Goal: Information Seeking & Learning: Learn about a topic

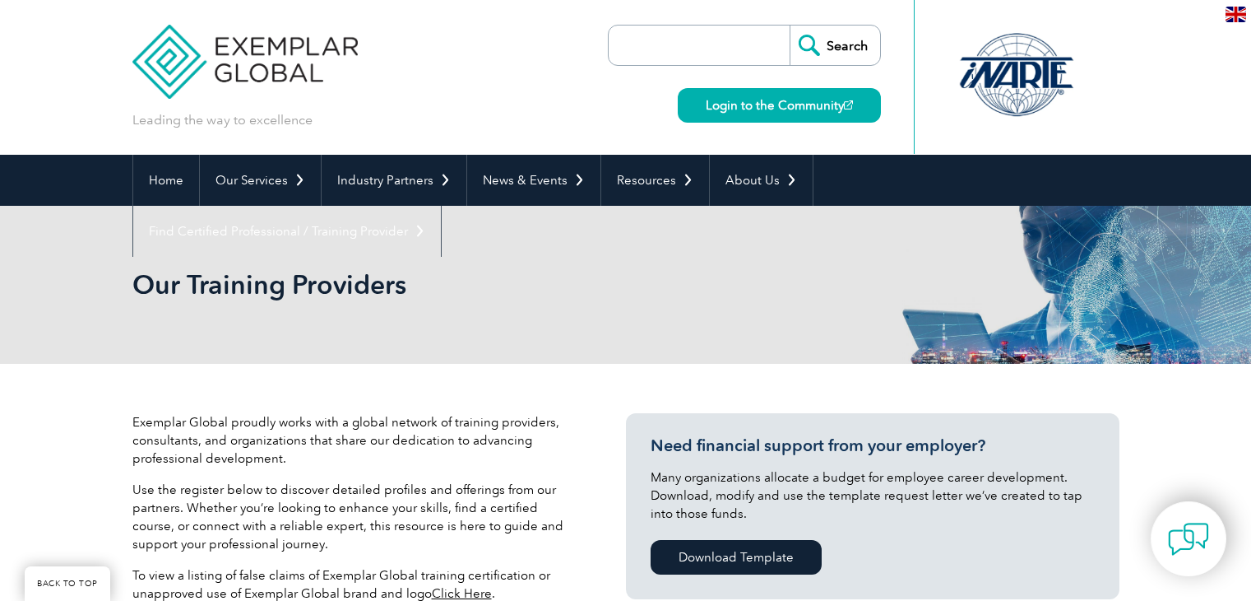
scroll to position [575, 0]
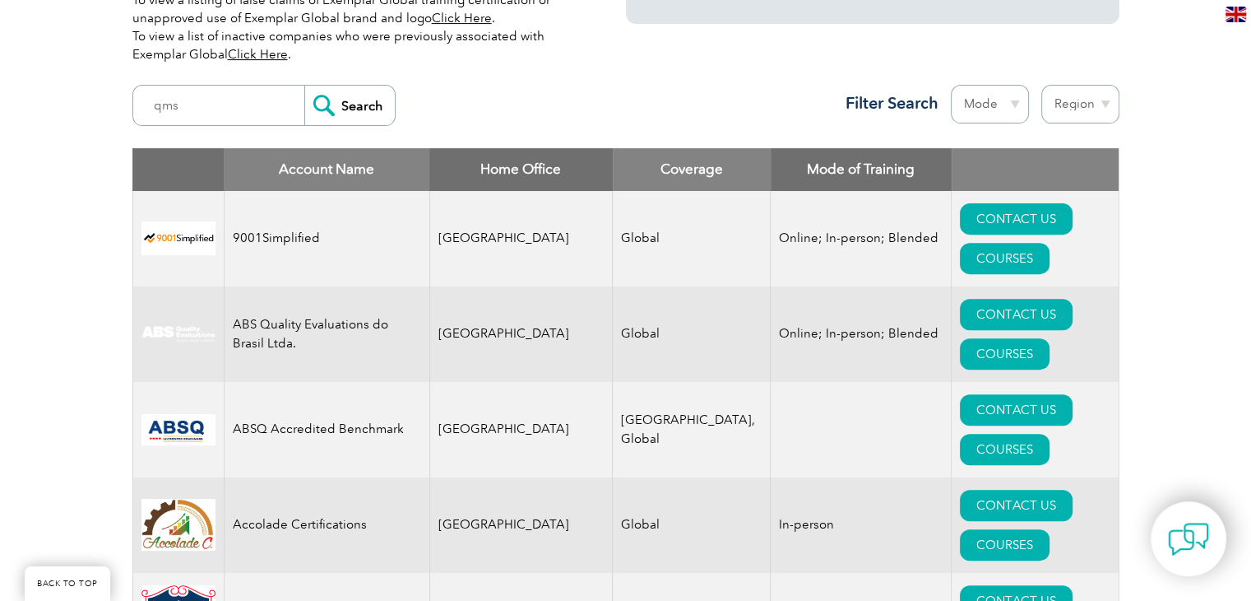
type input "qms"
click at [304, 86] on input "Search" at bounding box center [349, 105] width 90 height 39
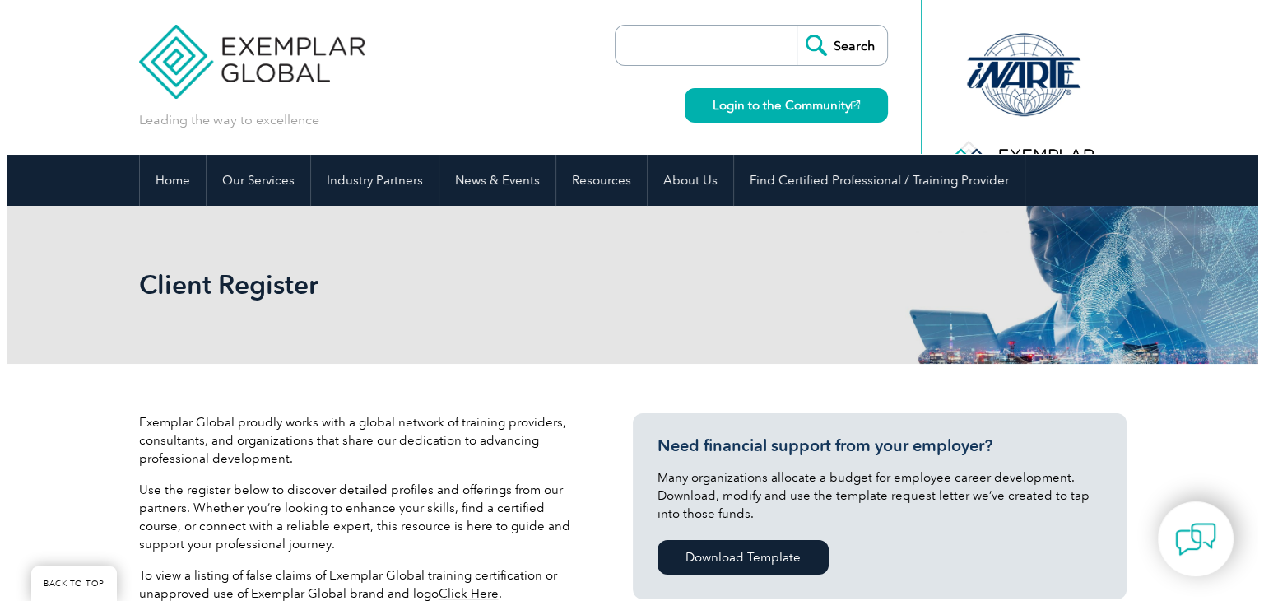
scroll to position [466, 0]
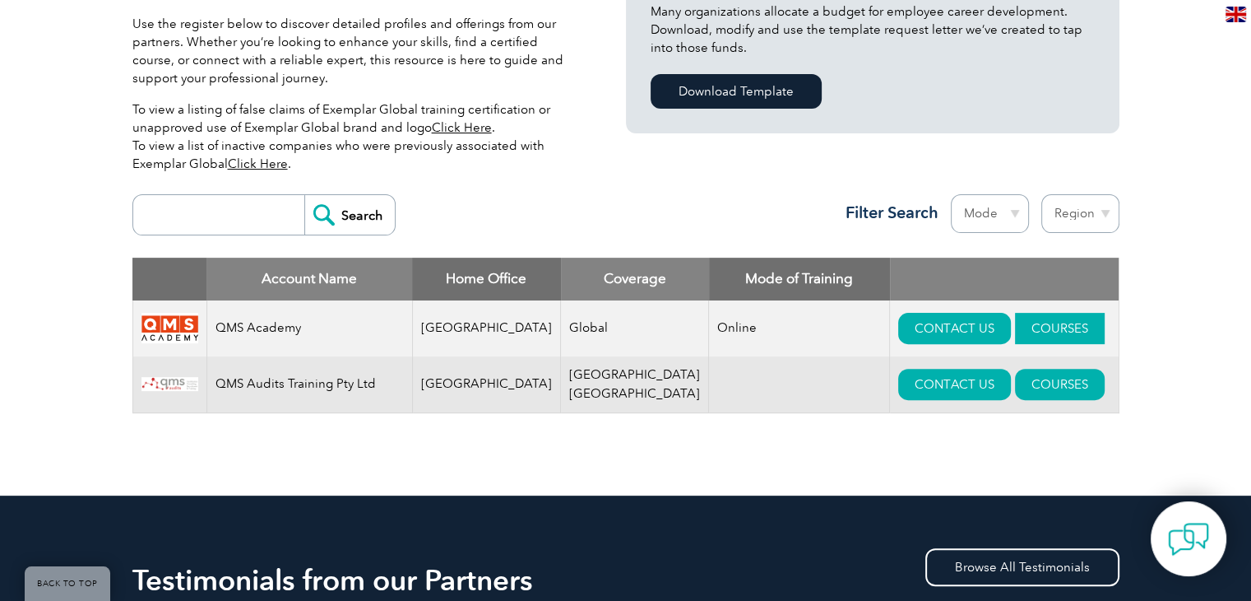
click at [1015, 322] on link "COURSES" at bounding box center [1060, 328] width 90 height 31
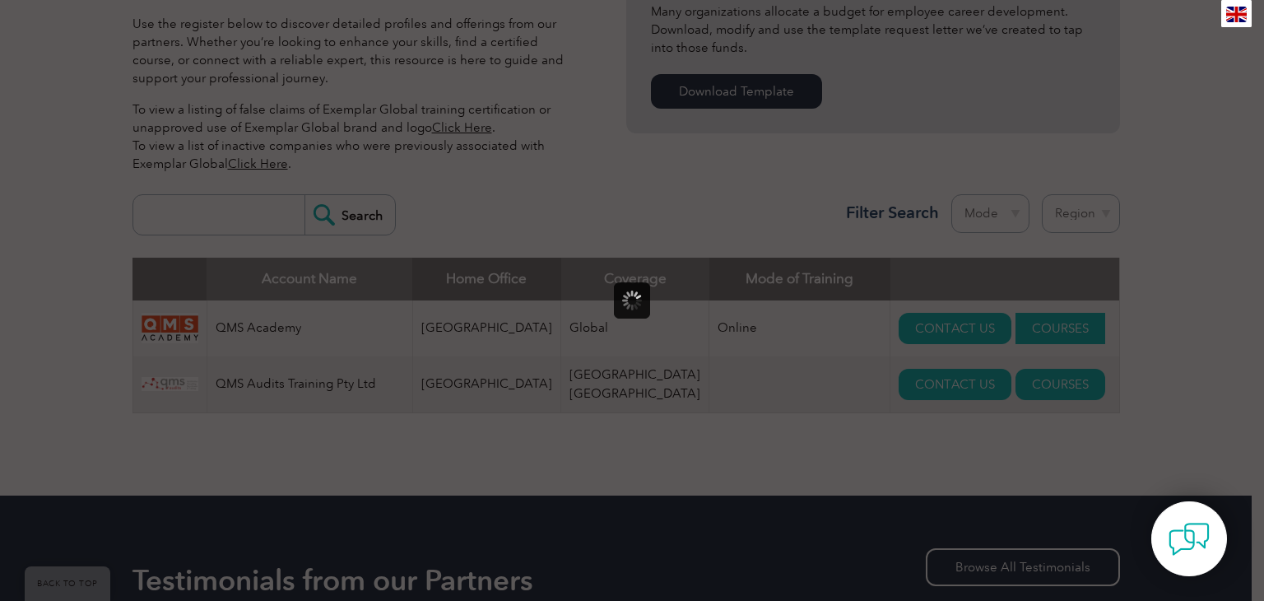
scroll to position [0, 0]
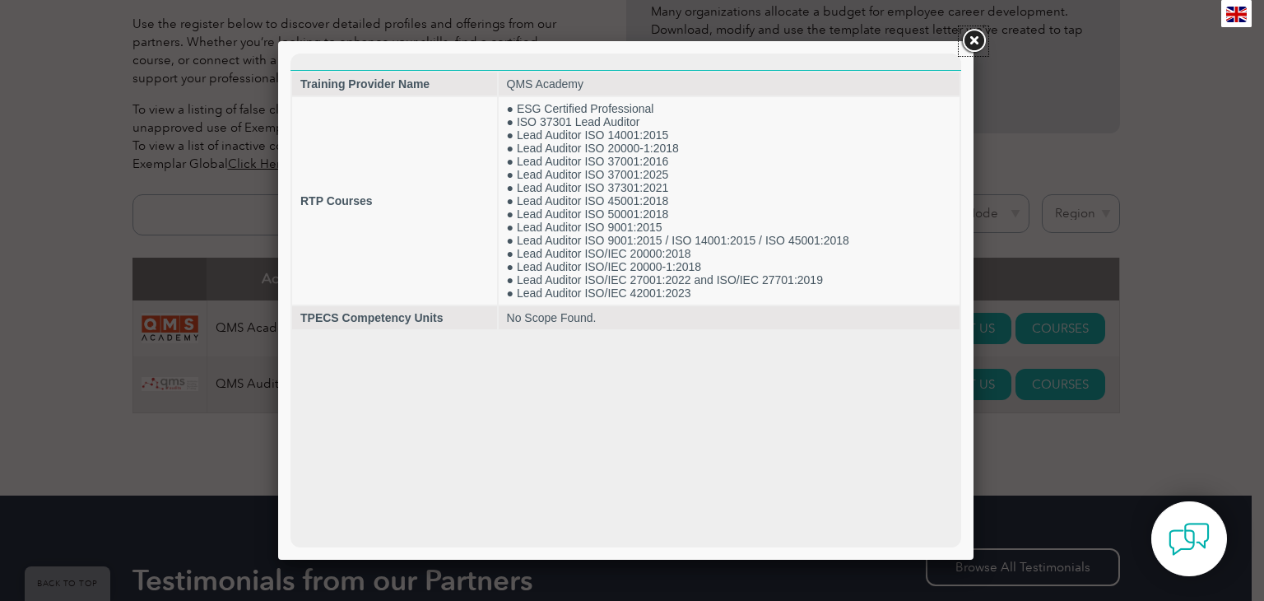
click at [979, 41] on link at bounding box center [973, 41] width 30 height 30
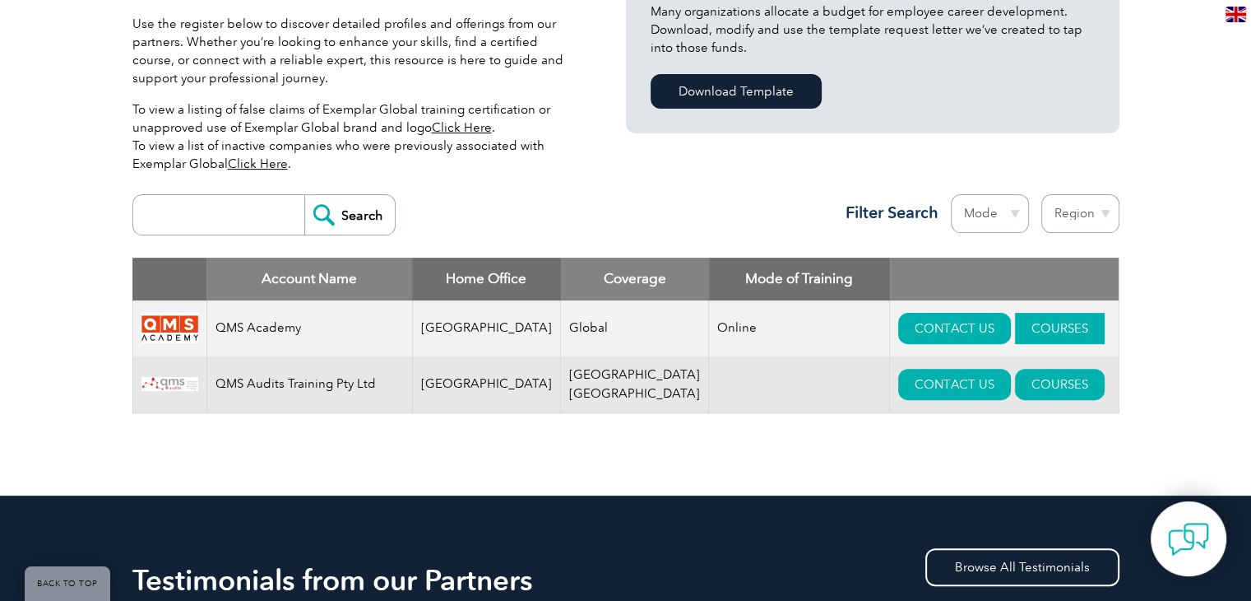
click at [1035, 327] on link "COURSES" at bounding box center [1060, 328] width 90 height 31
